Goal: Information Seeking & Learning: Check status

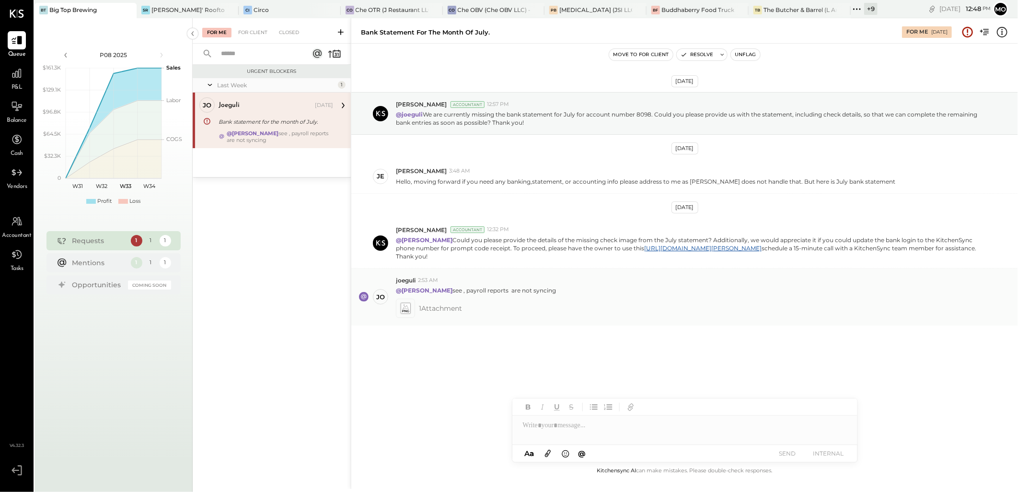
click at [404, 309] on icon at bounding box center [405, 308] width 10 height 11
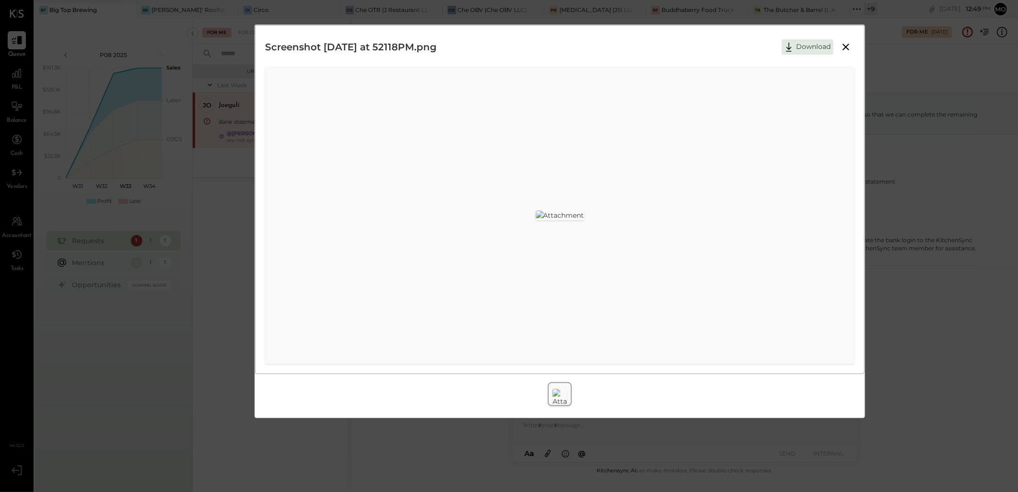
click at [846, 49] on icon at bounding box center [847, 47] width 12 height 12
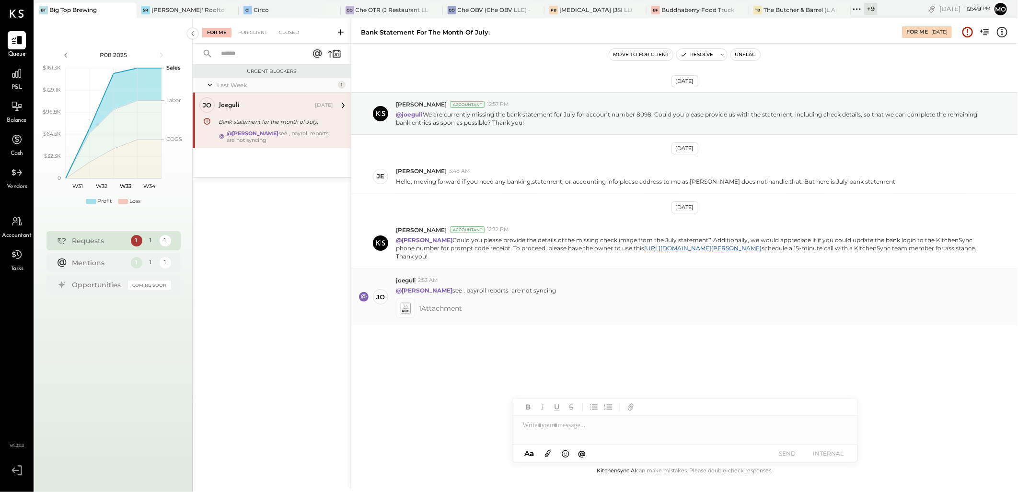
click at [432, 309] on span "1 Attachment" at bounding box center [440, 308] width 43 height 19
click at [396, 309] on div at bounding box center [405, 308] width 19 height 19
click at [403, 309] on icon at bounding box center [405, 308] width 10 height 11
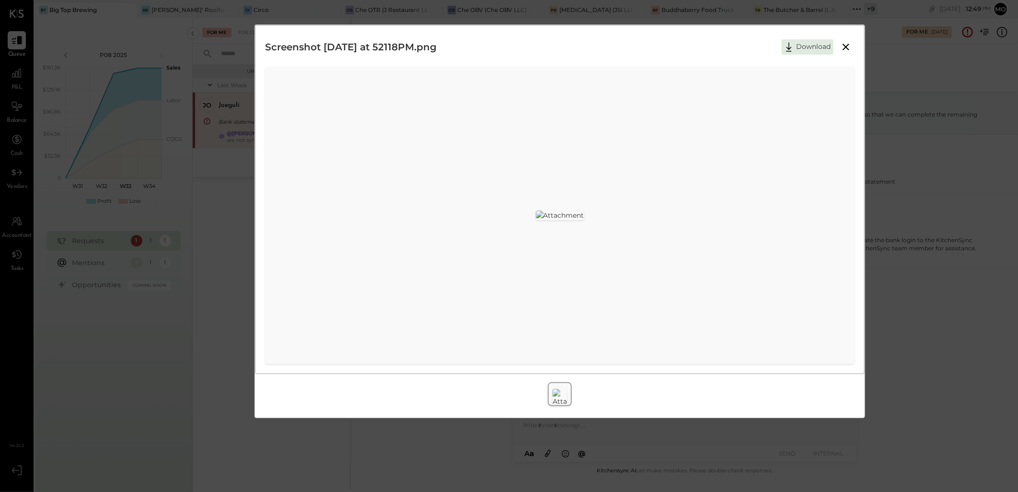
click at [845, 48] on icon at bounding box center [846, 47] width 7 height 7
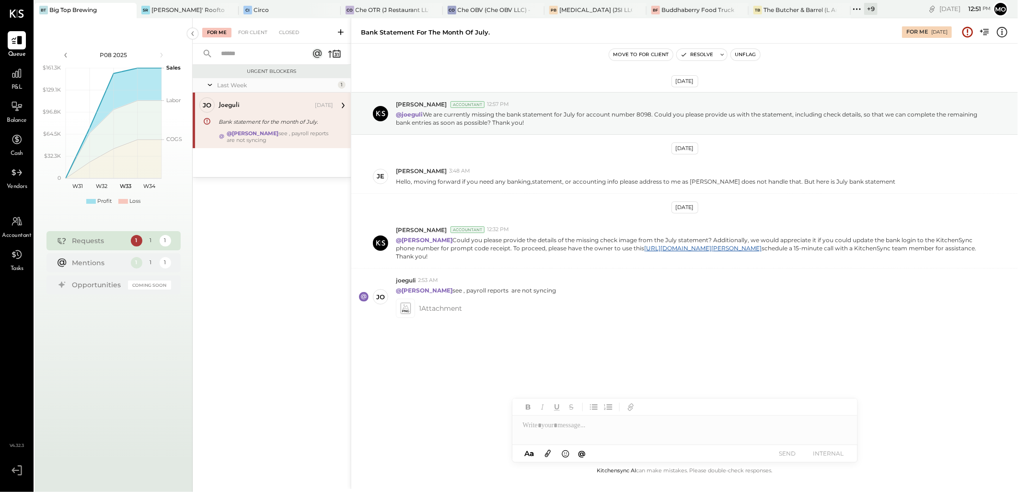
click at [242, 37] on div "For Client" at bounding box center [253, 33] width 39 height 10
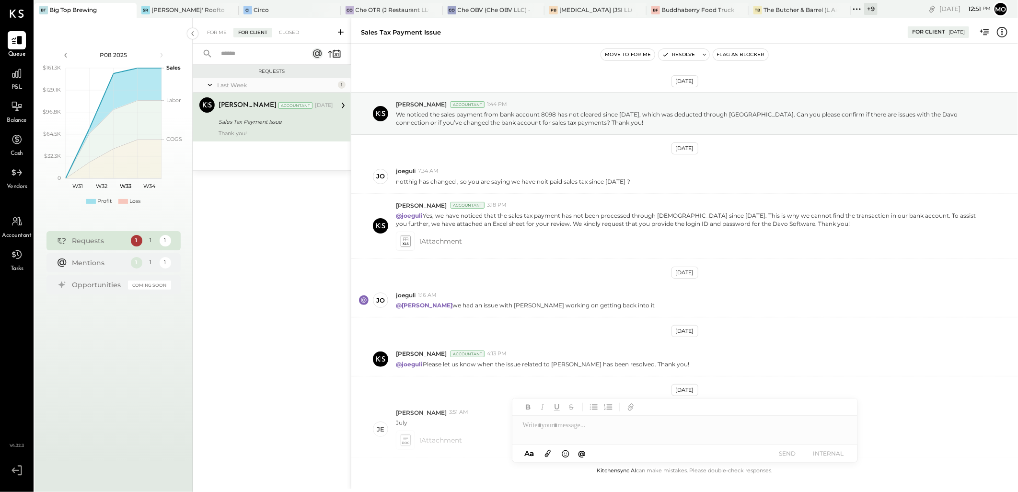
scroll to position [123, 0]
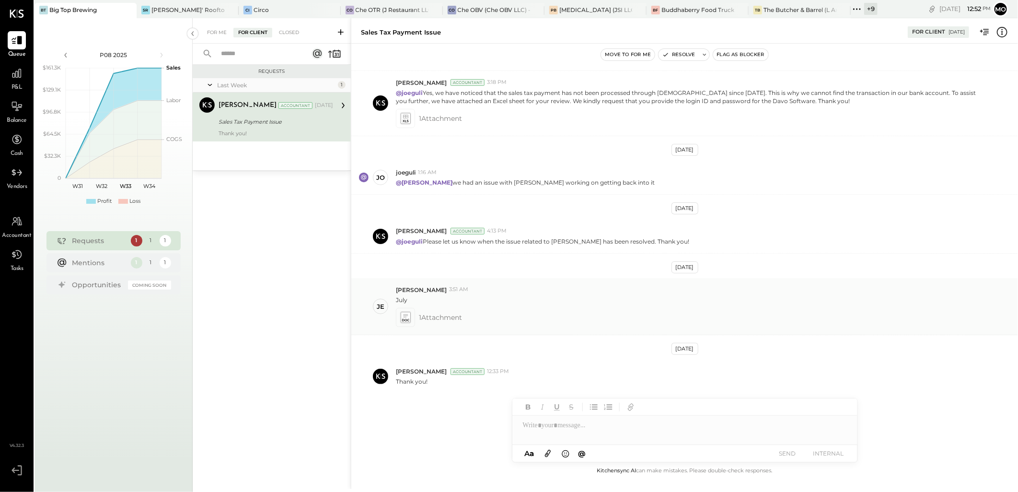
click at [409, 321] on icon at bounding box center [405, 317] width 10 height 11
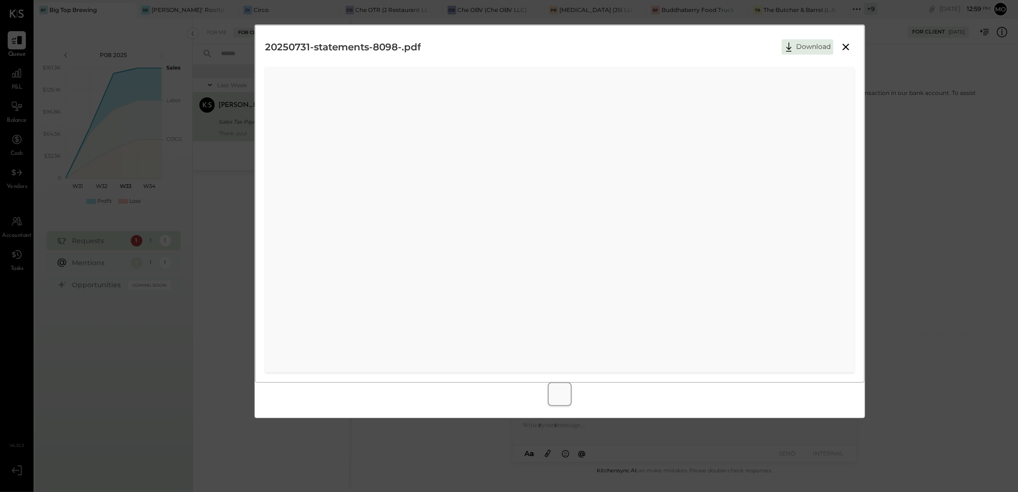
click at [840, 48] on button at bounding box center [846, 47] width 17 height 12
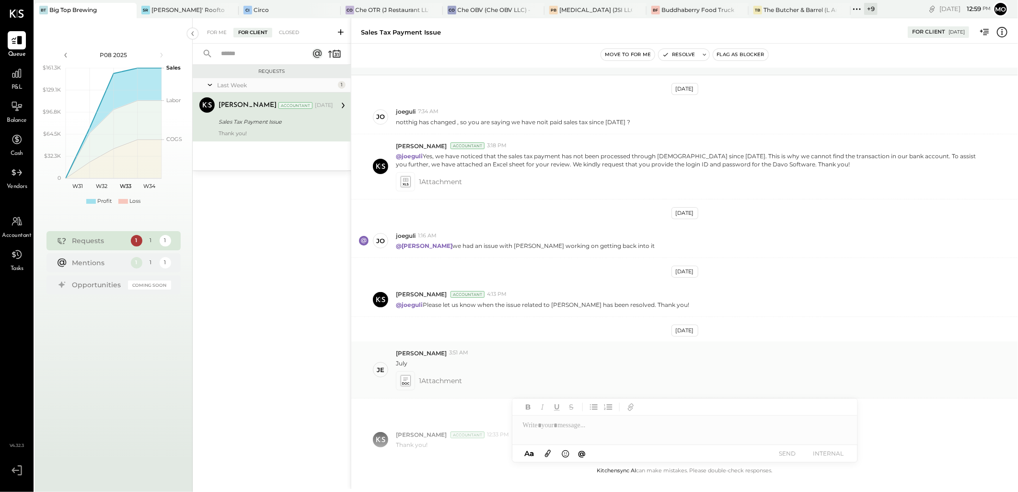
scroll to position [0, 0]
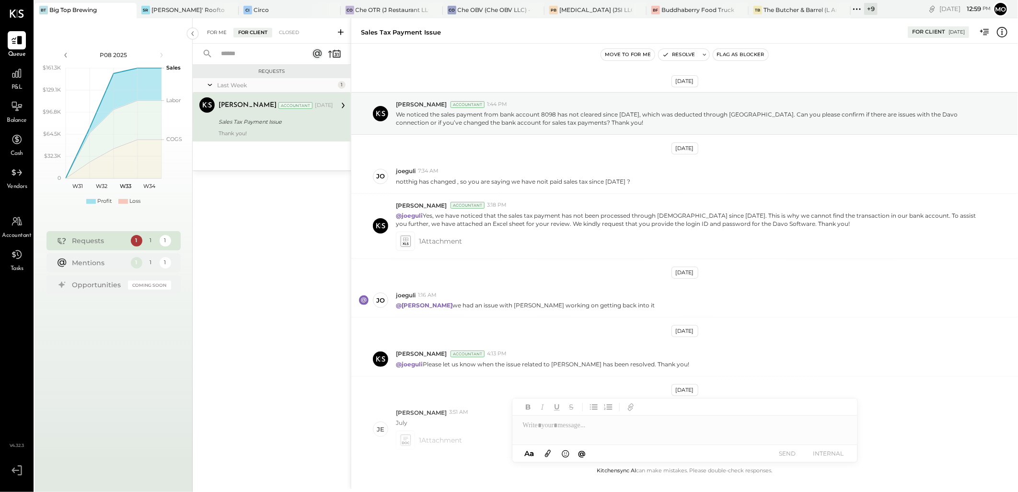
click at [218, 30] on div "For Me" at bounding box center [216, 33] width 29 height 10
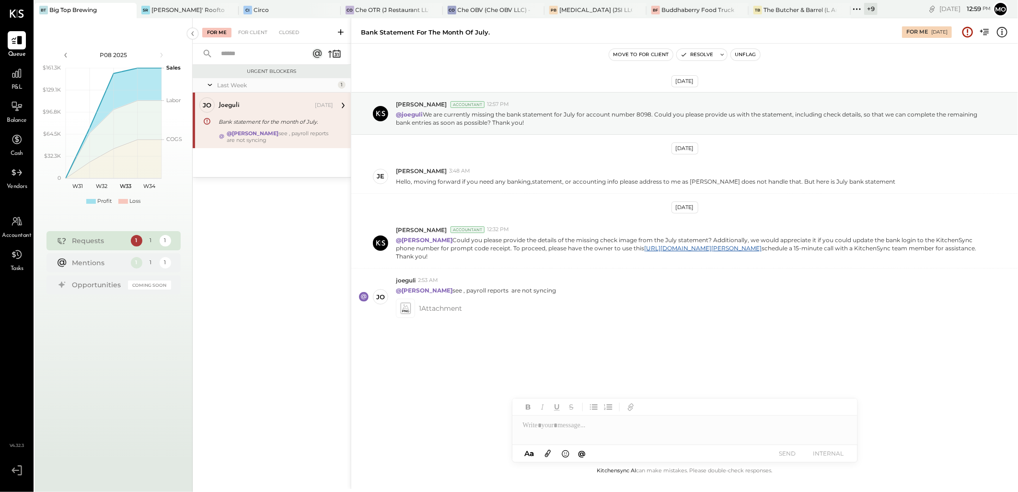
click at [252, 39] on div "For Me For Client Closed" at bounding box center [272, 30] width 158 height 25
click at [249, 30] on div "For Client" at bounding box center [253, 33] width 39 height 10
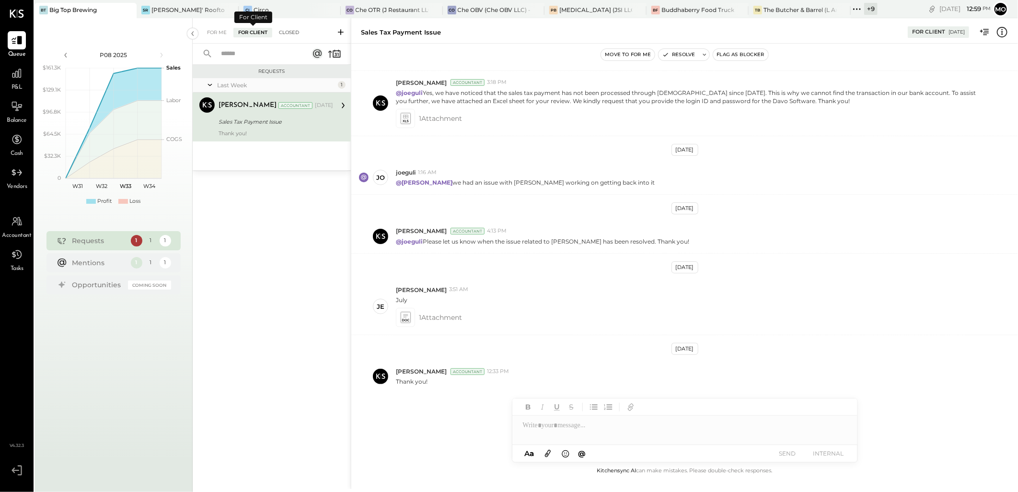
click at [285, 32] on div "Closed" at bounding box center [289, 33] width 30 height 10
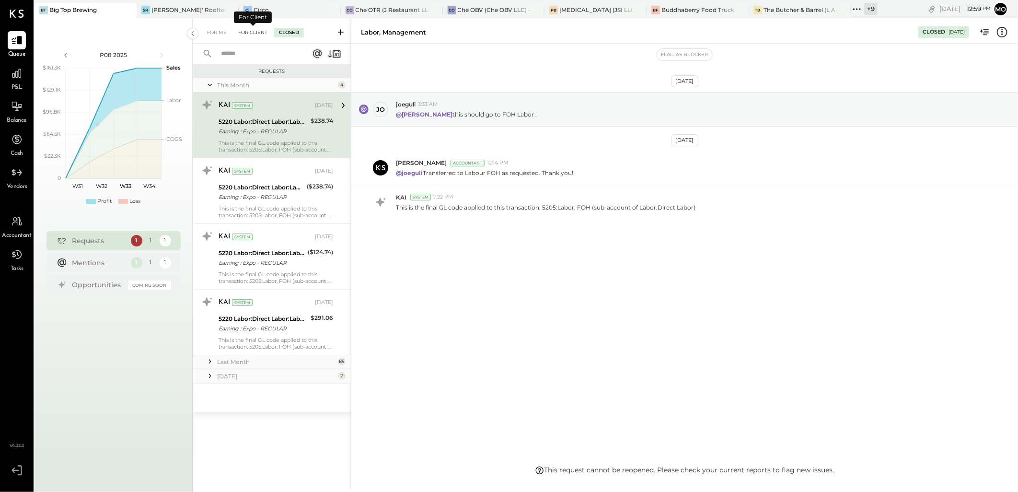
click at [257, 30] on div "For Client" at bounding box center [253, 33] width 39 height 10
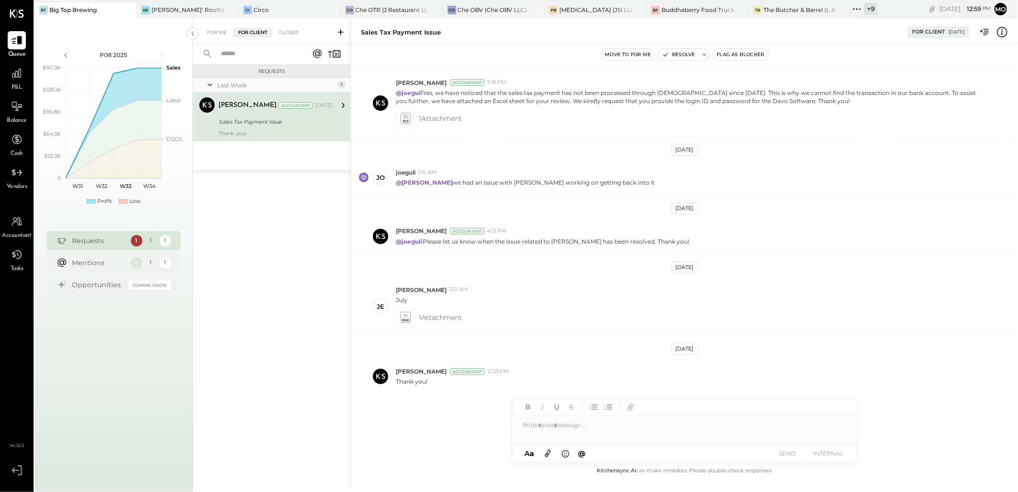
click at [342, 103] on icon at bounding box center [343, 105] width 12 height 12
click at [343, 103] on icon at bounding box center [343, 105] width 12 height 12
click at [217, 28] on div "For Me" at bounding box center [216, 33] width 29 height 10
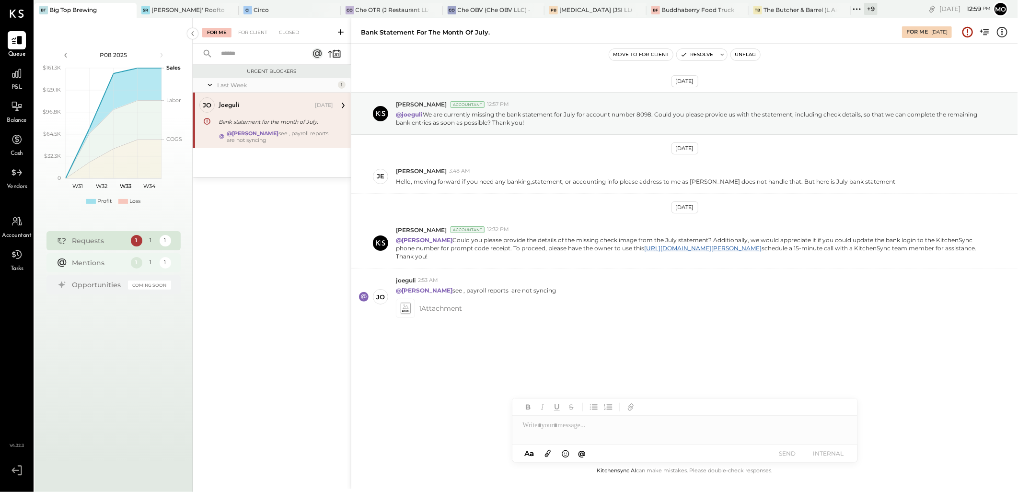
click at [149, 261] on div "1" at bounding box center [151, 263] width 12 height 12
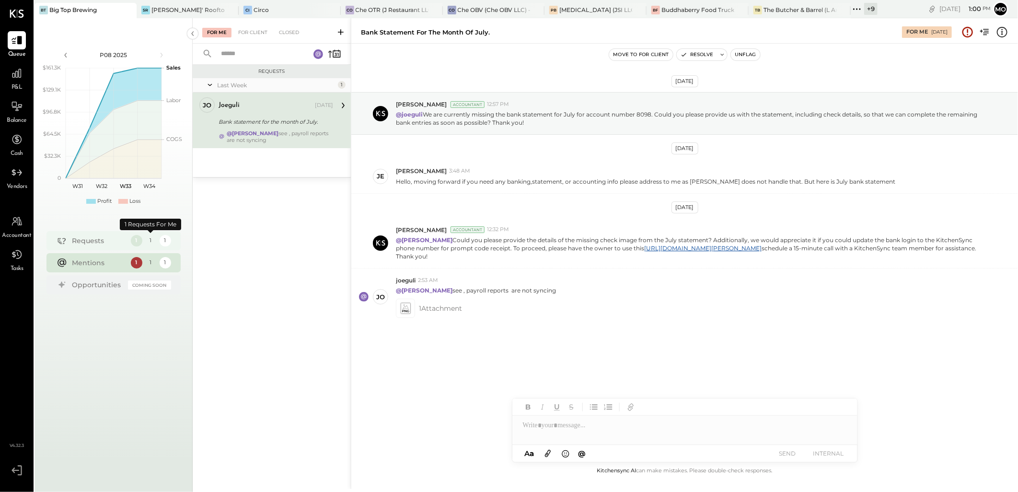
click at [150, 238] on div "1" at bounding box center [151, 241] width 12 height 12
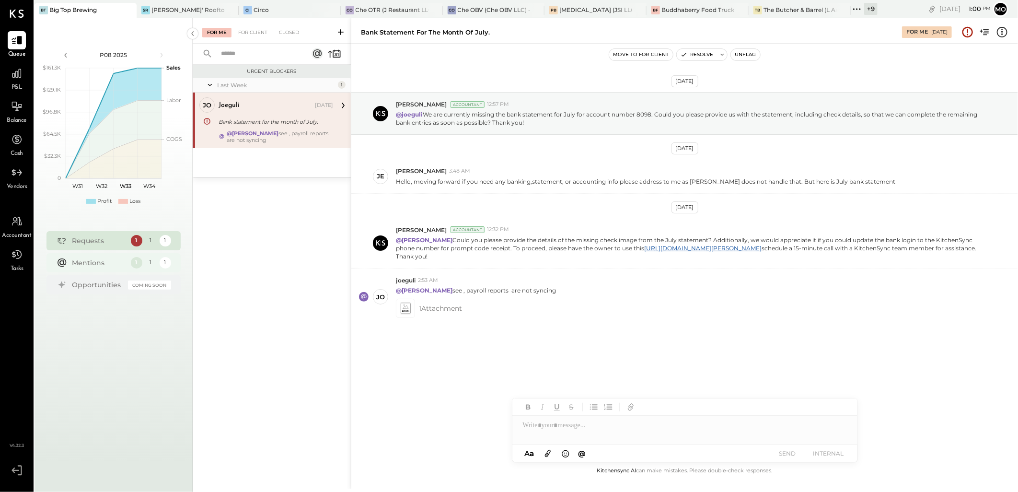
click at [151, 263] on div "1" at bounding box center [151, 263] width 12 height 12
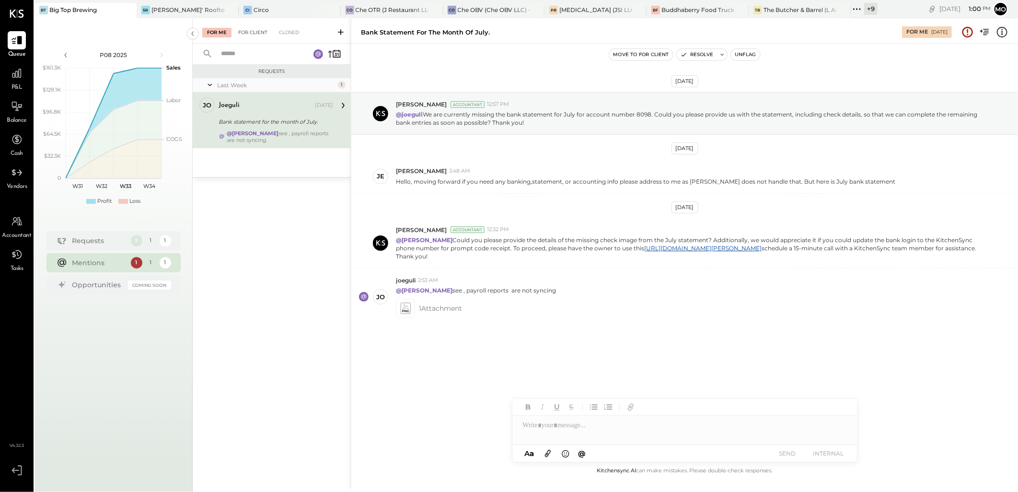
click at [257, 35] on div "For Client" at bounding box center [253, 33] width 39 height 10
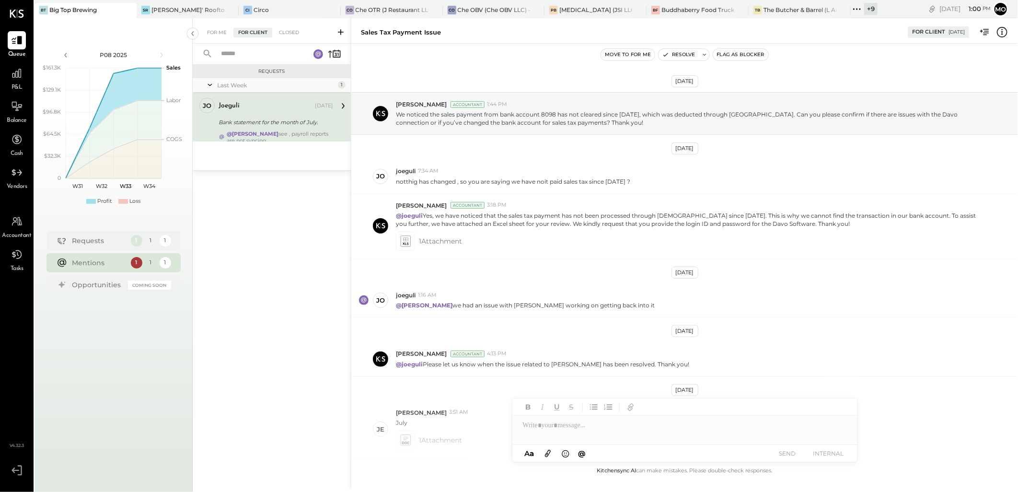
scroll to position [123, 0]
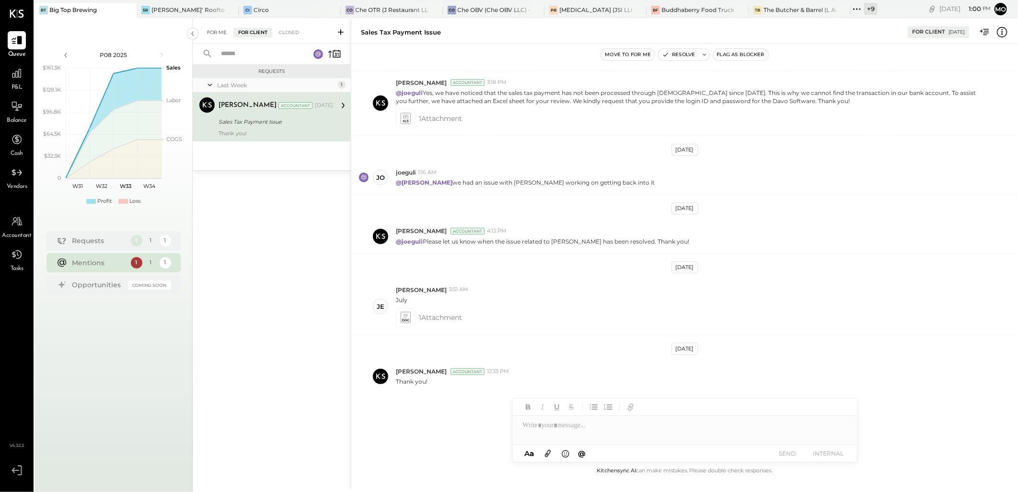
click at [215, 36] on div "For Me" at bounding box center [216, 33] width 29 height 10
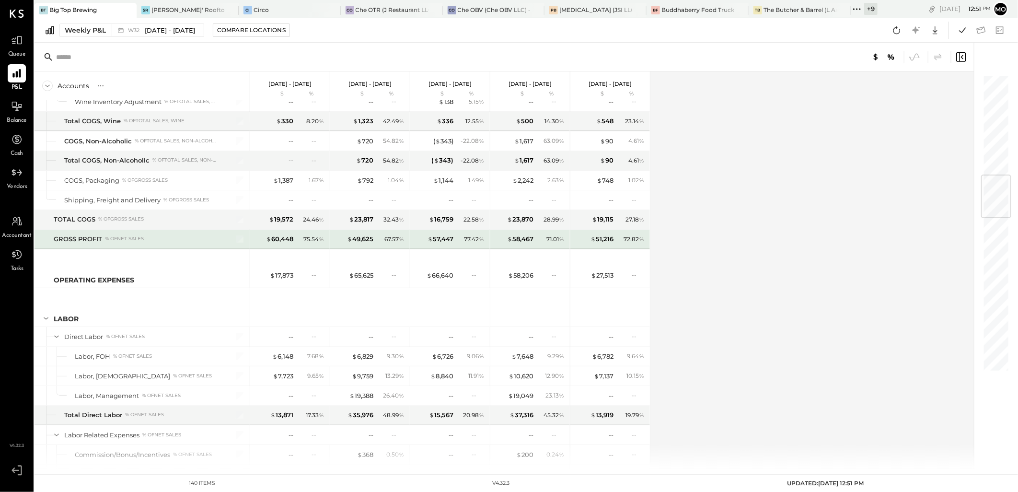
scroll to position [1012, 0]
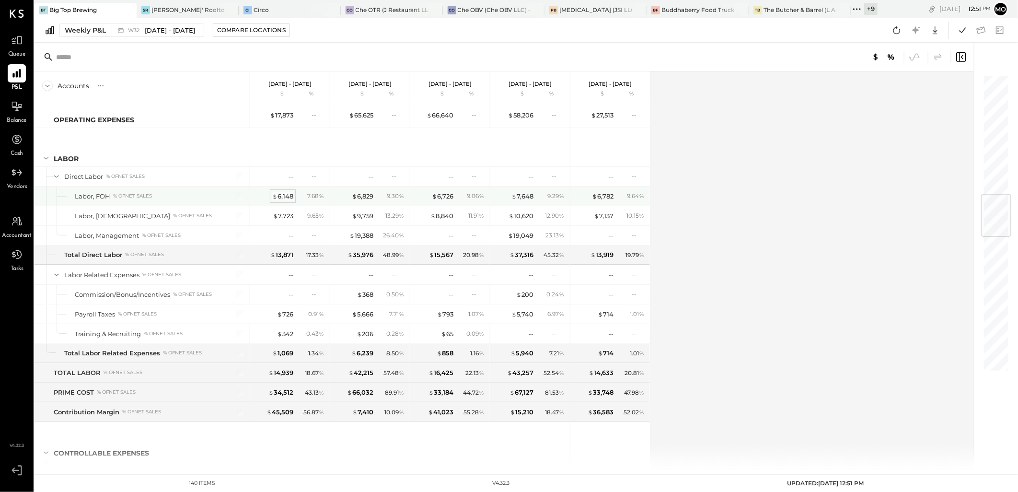
click at [277, 195] on div "$ 6,148" at bounding box center [282, 196] width 21 height 9
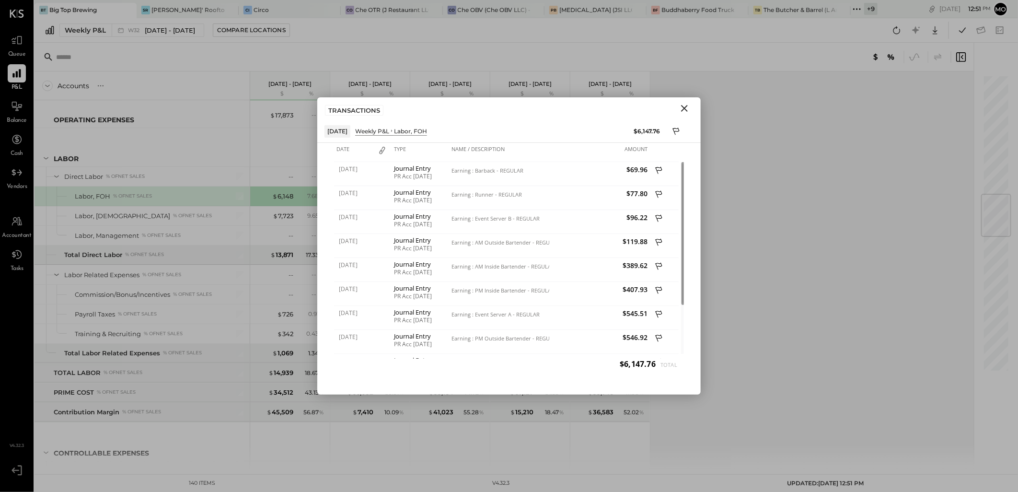
click at [686, 106] on icon "Close" at bounding box center [685, 109] width 12 height 12
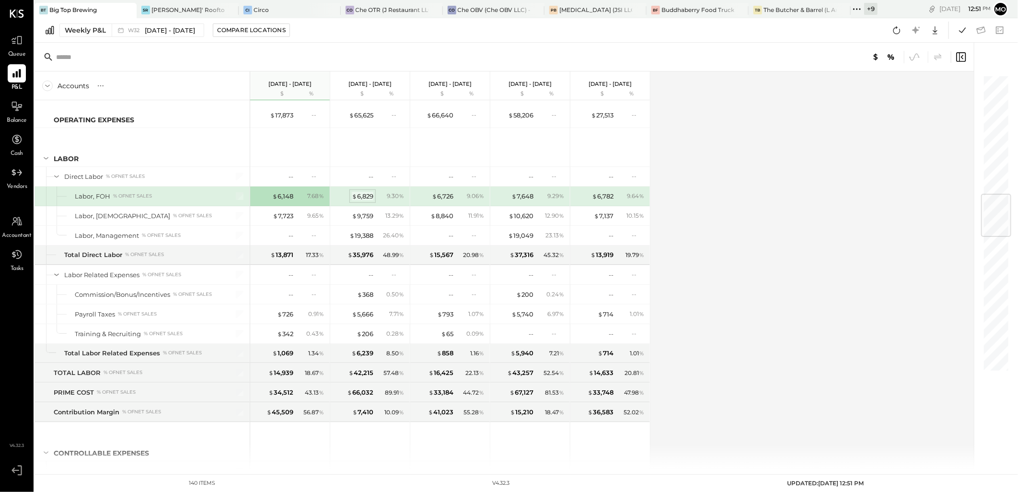
click at [362, 197] on div "$ 6,829" at bounding box center [363, 196] width 22 height 9
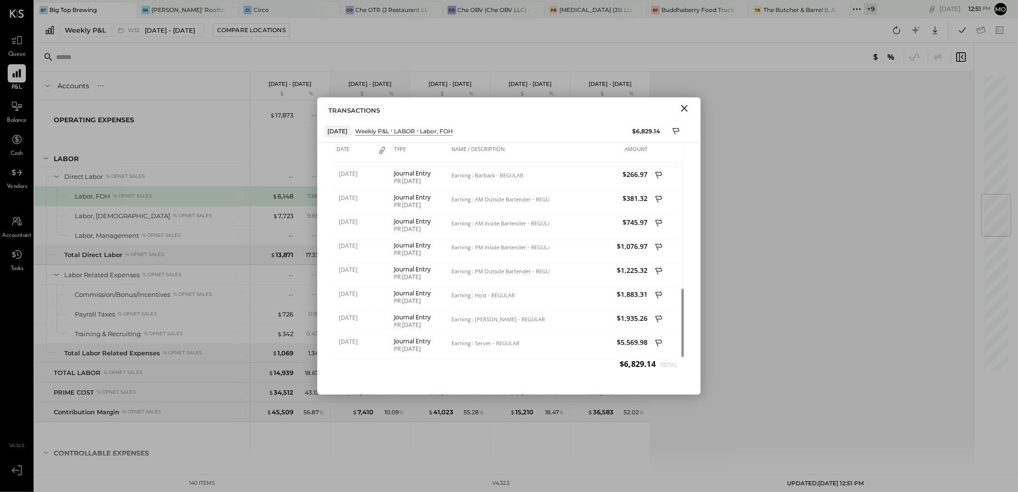
click at [686, 103] on icon "Close" at bounding box center [685, 109] width 12 height 12
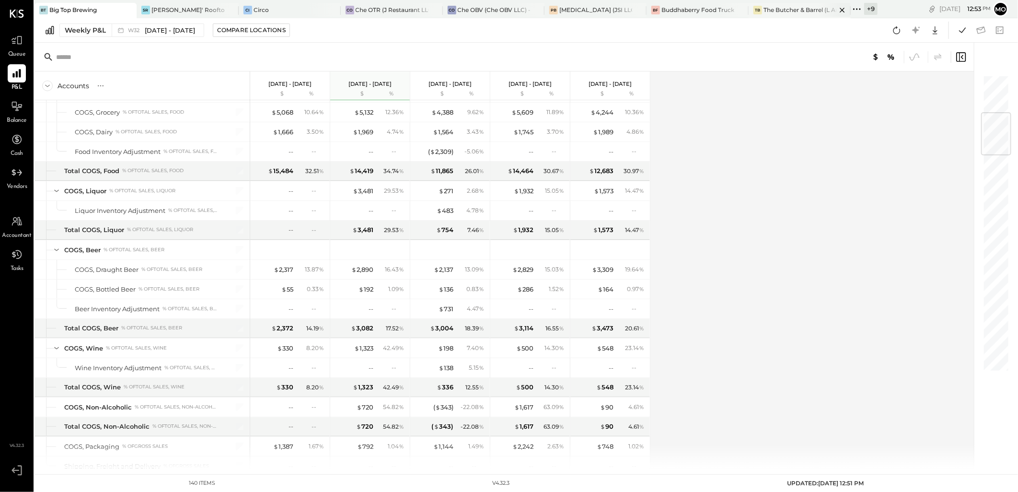
scroll to position [319, 0]
